Goal: Task Accomplishment & Management: Manage account settings

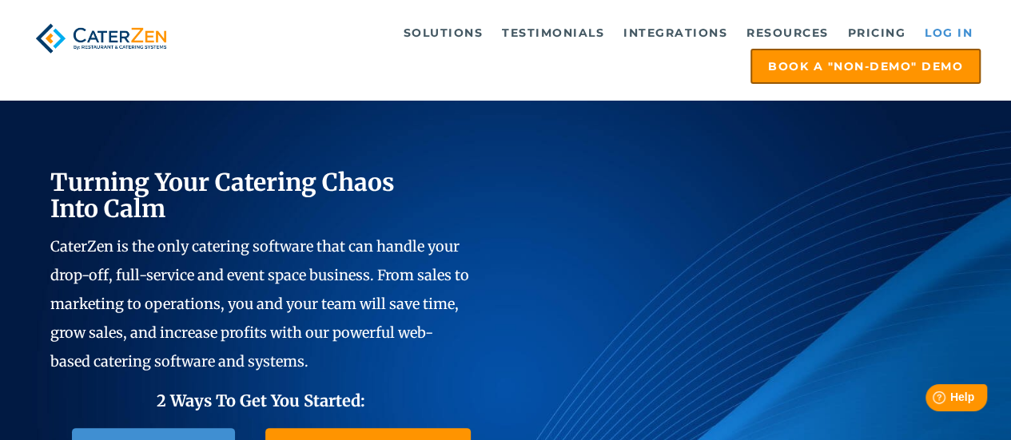
click at [954, 36] on link "Log in" at bounding box center [949, 33] width 64 height 32
click at [964, 38] on link "Log in" at bounding box center [949, 33] width 64 height 32
click at [965, 26] on link "Log in" at bounding box center [949, 33] width 64 height 32
